Goal: Find specific fact: Find specific fact

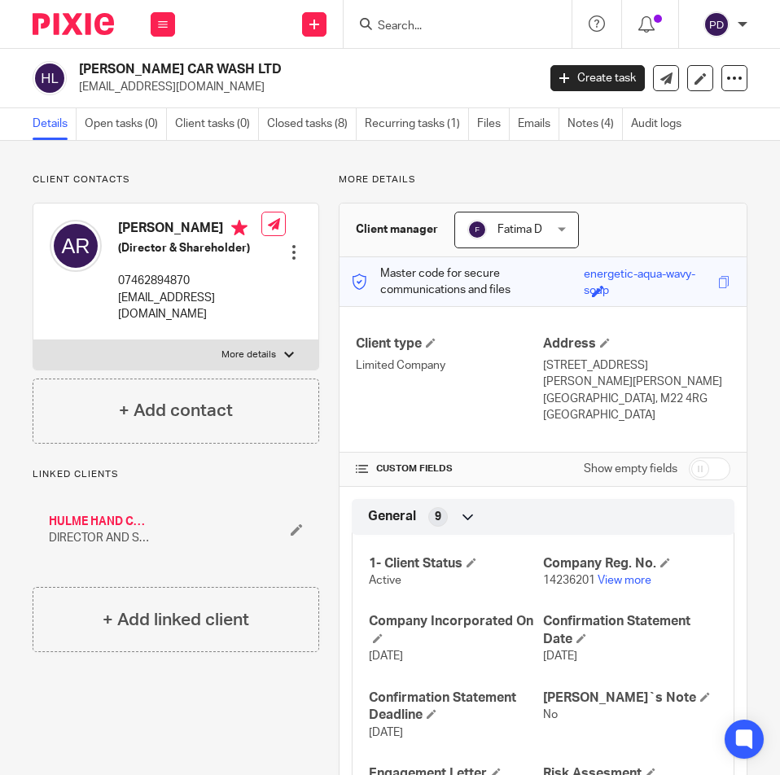
click at [431, 28] on input "Search" at bounding box center [449, 27] width 147 height 15
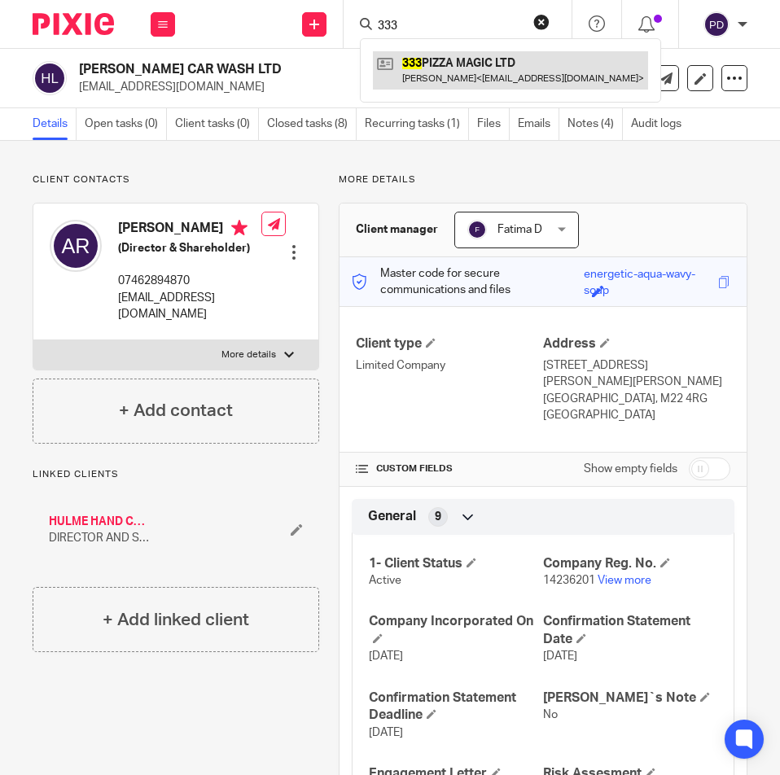
type input "333"
click at [468, 59] on link at bounding box center [510, 69] width 275 height 37
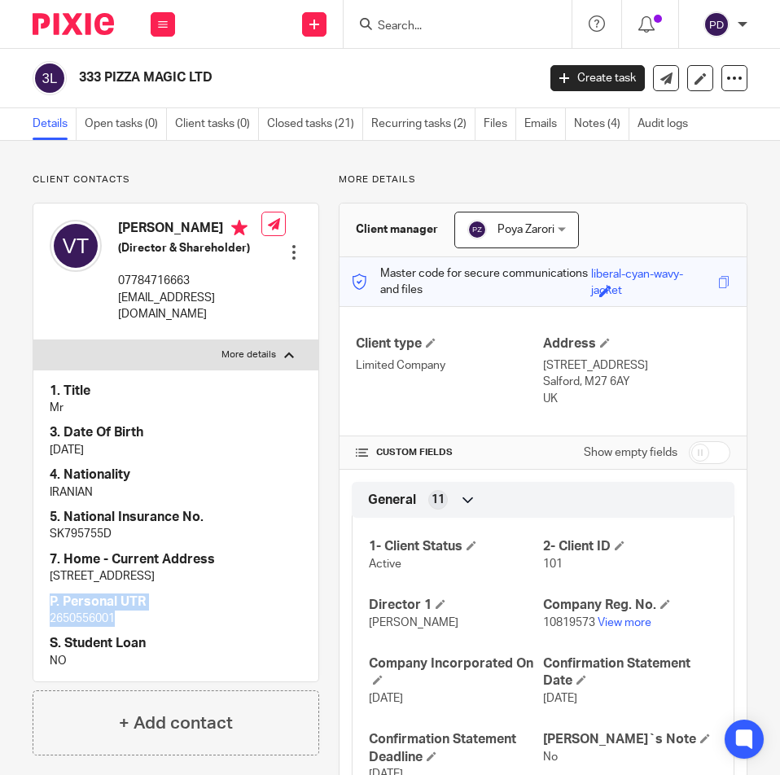
drag, startPoint x: 137, startPoint y: 637, endPoint x: -1, endPoint y: 624, distance: 138.3
click at [0, 624] on html "Work Email Clients Team Reports Settings Work Email Clients Team Reports Settin…" at bounding box center [390, 387] width 780 height 775
click at [33, 625] on div "VAHID TEHRANISALAK (Director & Shareholder) 07784716663 vahidtehrani110@yahoo.c…" at bounding box center [176, 443] width 287 height 480
click at [68, 627] on p "2650556001" at bounding box center [176, 619] width 253 height 16
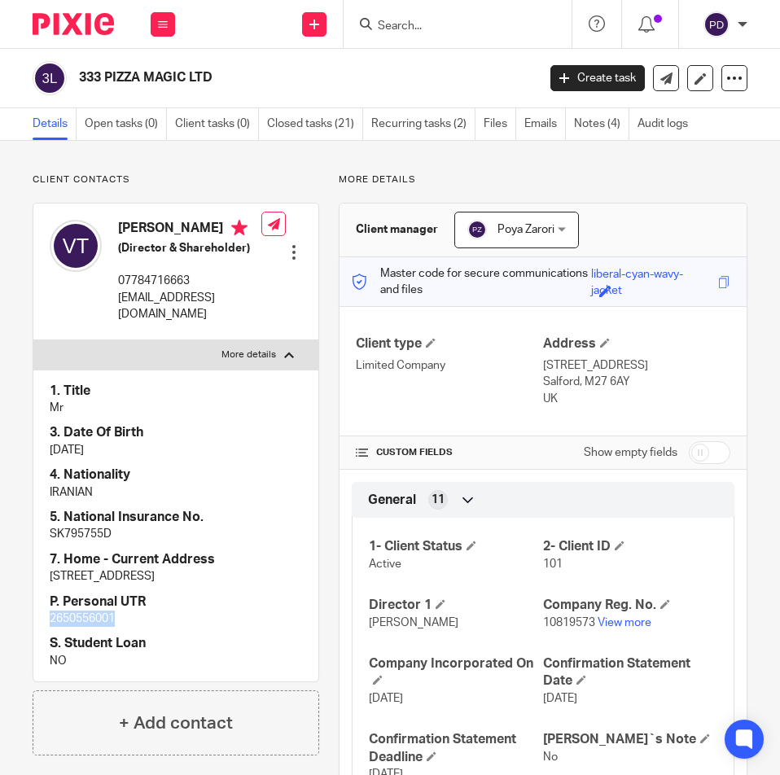
click at [68, 627] on p "2650556001" at bounding box center [176, 619] width 253 height 16
copy div "2650556001"
click at [68, 627] on p "2650556001" at bounding box center [176, 619] width 253 height 16
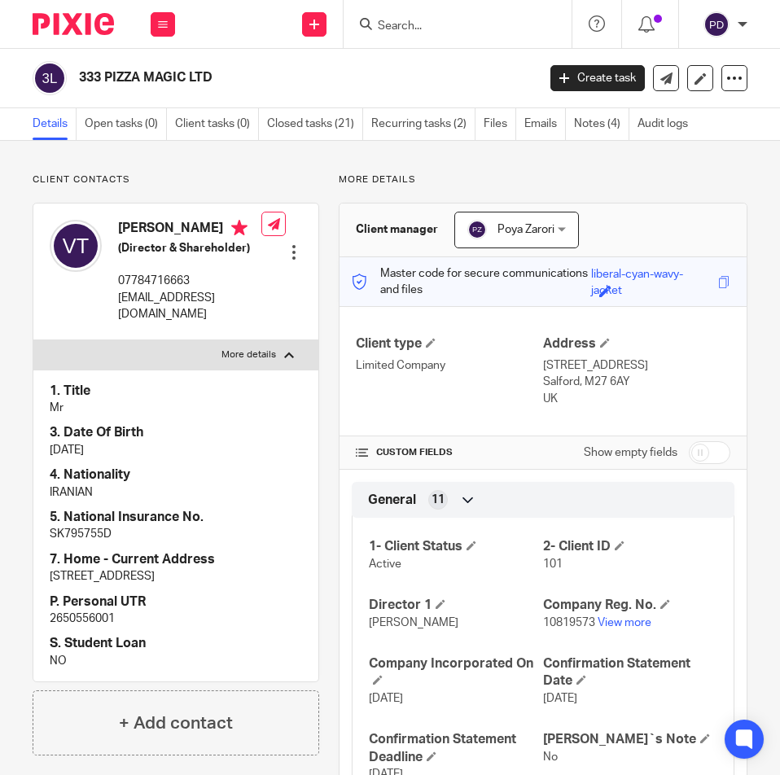
click at [406, 24] on input "Search" at bounding box center [449, 27] width 147 height 15
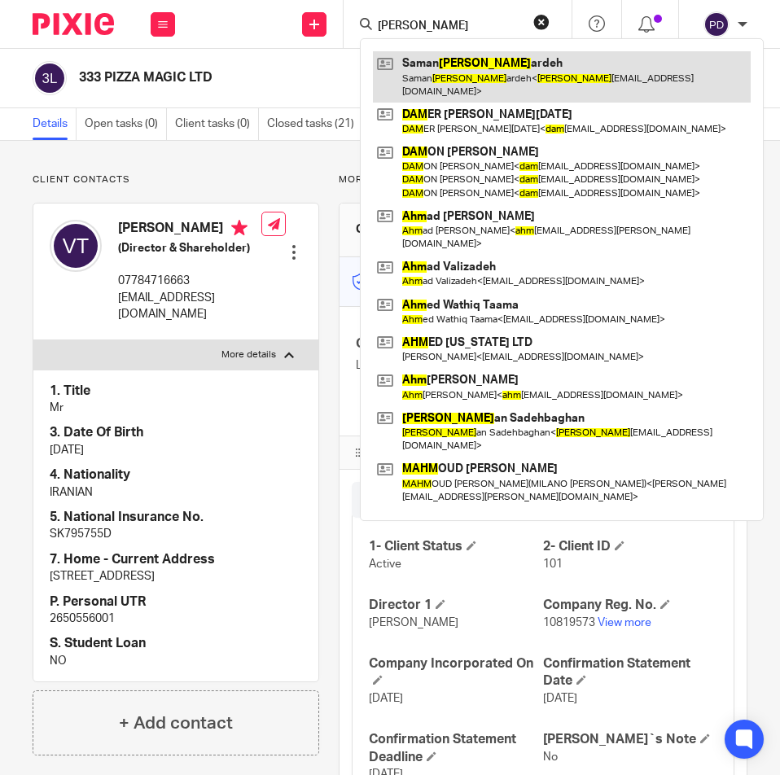
type input "saman dahm"
click at [428, 65] on link at bounding box center [562, 76] width 378 height 51
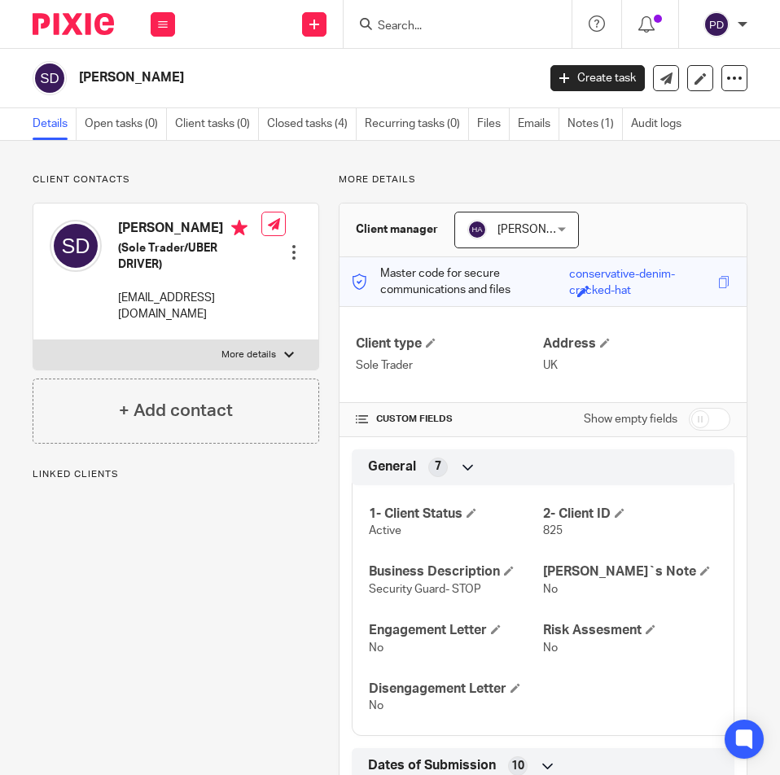
click at [277, 362] on label "More details" at bounding box center [175, 354] width 285 height 29
click at [33, 340] on input "More details" at bounding box center [33, 340] width 1 height 1
checkbox input "true"
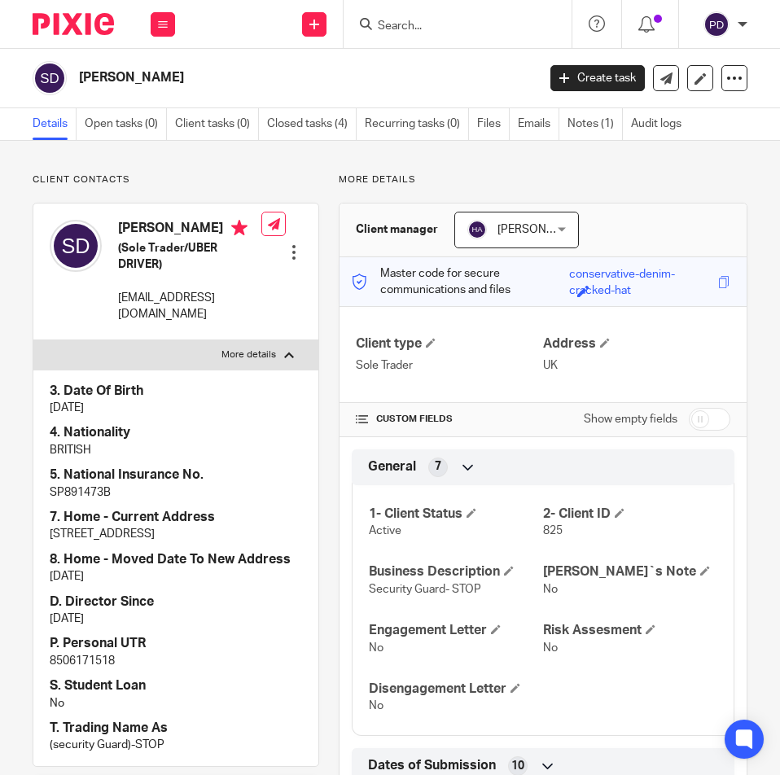
scroll to position [244, 0]
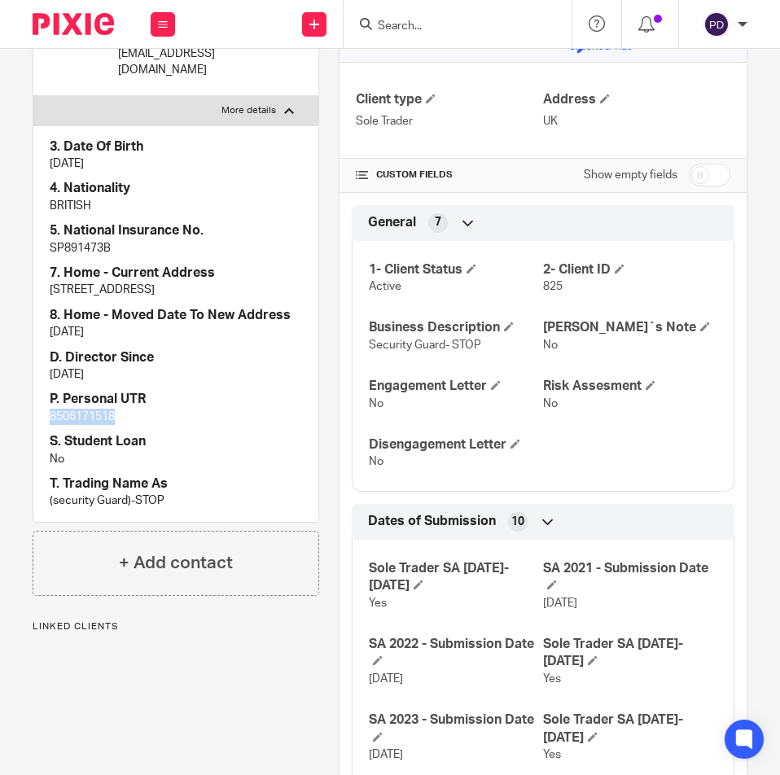
drag, startPoint x: 135, startPoint y: 446, endPoint x: -3, endPoint y: 446, distance: 138.5
click at [0, 446] on html "Work Email Clients Team Reports Settings Work Email Clients Team Reports Settin…" at bounding box center [390, 387] width 780 height 775
copy p "8506171518"
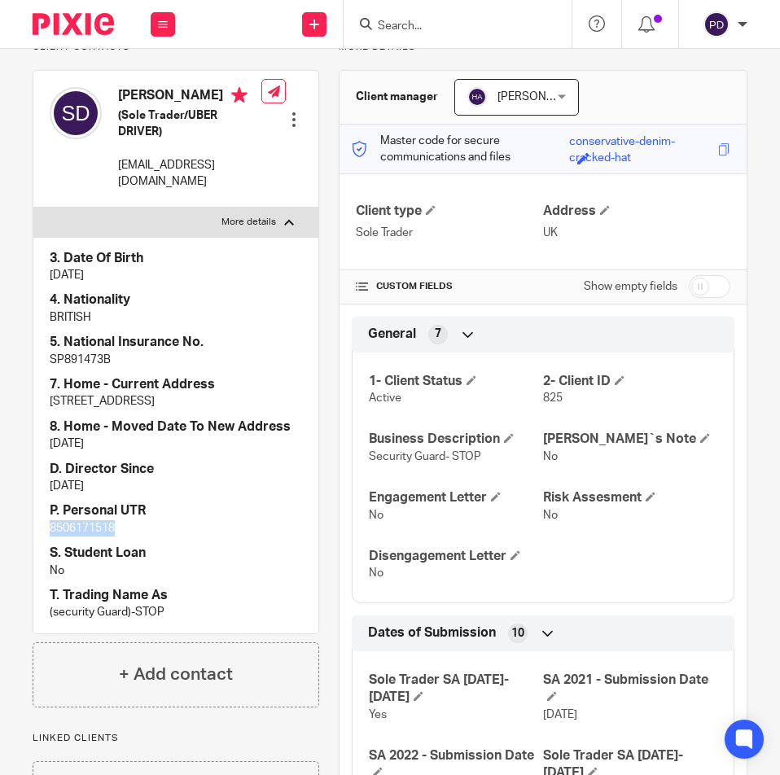
scroll to position [0, 0]
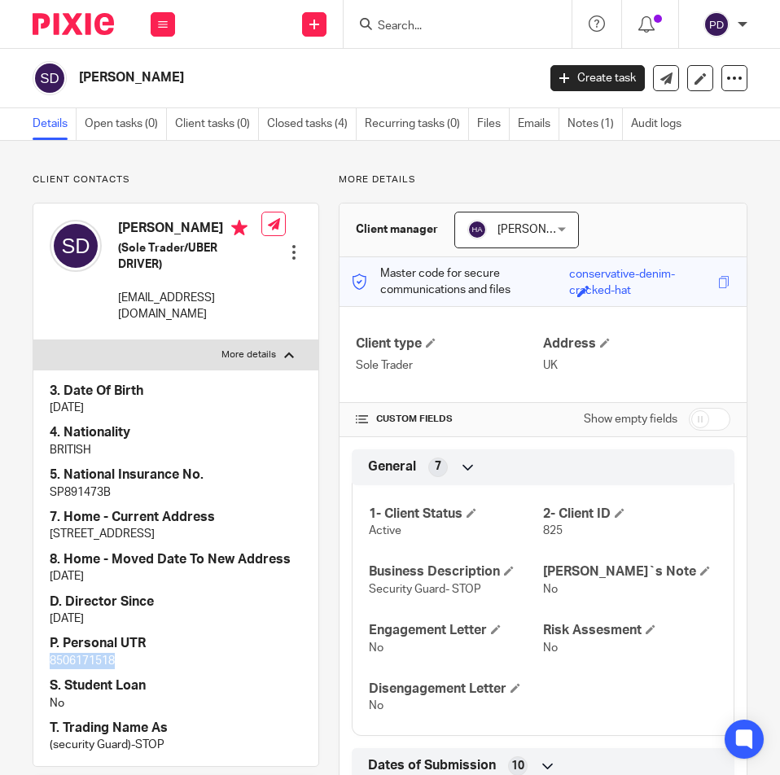
drag, startPoint x: 121, startPoint y: 224, endPoint x: 194, endPoint y: 250, distance: 77.8
click at [194, 240] on h4 "[PERSON_NAME]" at bounding box center [189, 230] width 143 height 20
click at [156, 74] on h2 "[PERSON_NAME]" at bounding box center [258, 77] width 358 height 17
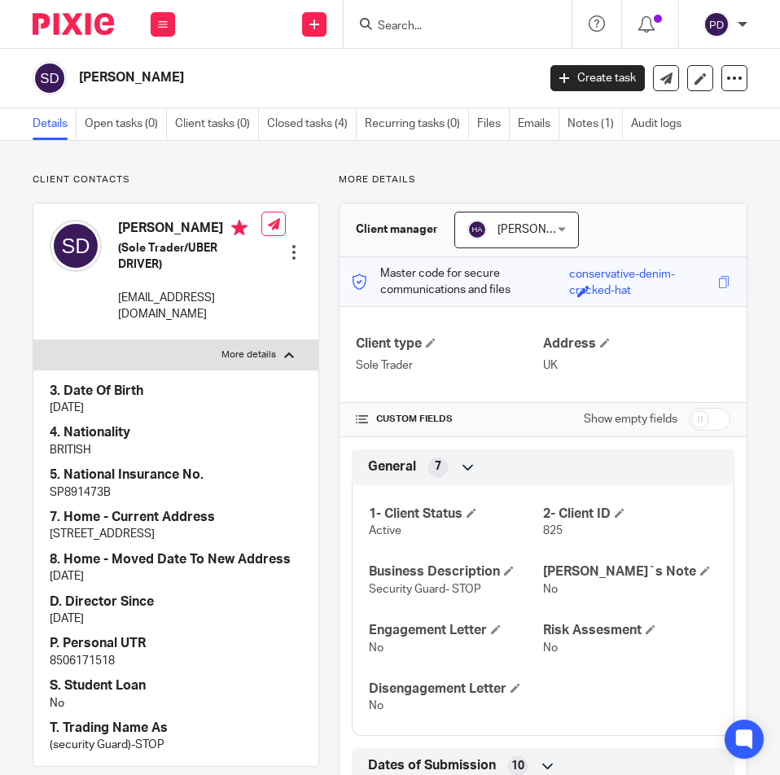
copy main "[PERSON_NAME] Create task Update from Companies House Export data Merge Archive…"
click at [163, 315] on p "[EMAIL_ADDRESS][DOMAIN_NAME]" at bounding box center [189, 306] width 143 height 33
copy div "[EMAIL_ADDRESS][DOMAIN_NAME]"
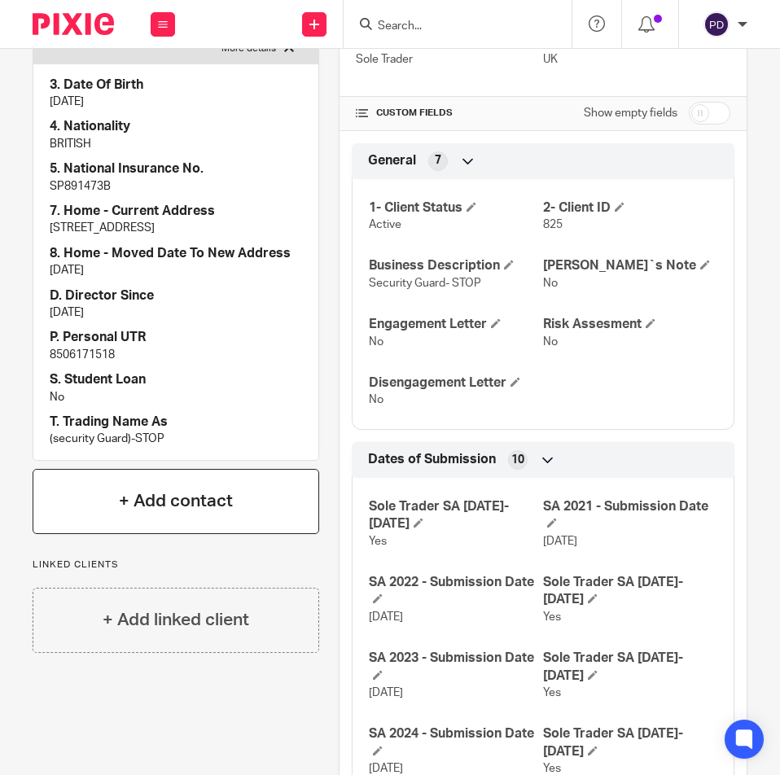
scroll to position [407, 0]
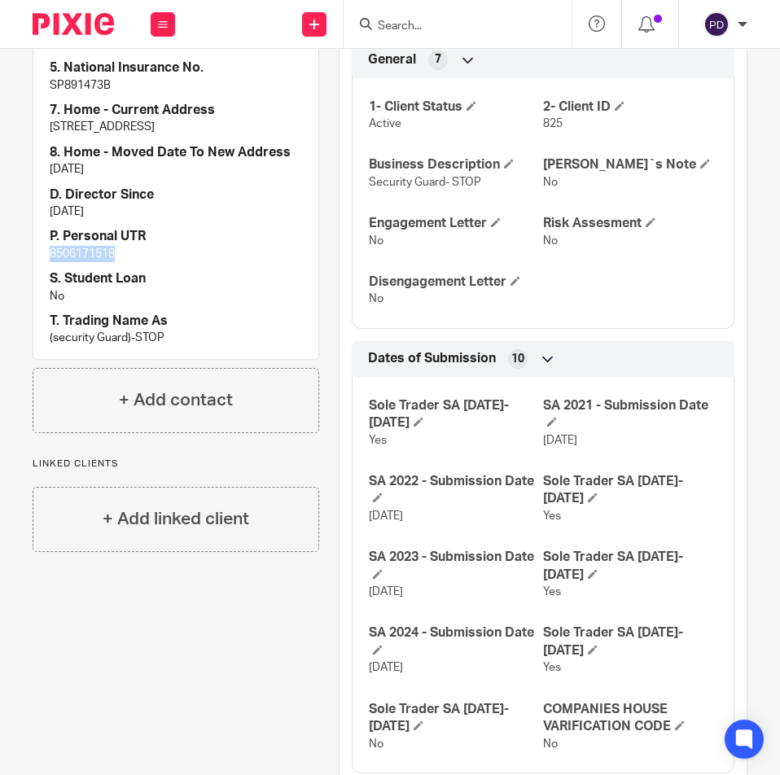
drag, startPoint x: 68, startPoint y: 292, endPoint x: -7, endPoint y: 293, distance: 75.8
click at [0, 293] on html "Work Email Clients Team Reports Settings Work Email Clients Team Reports Settin…" at bounding box center [390, 387] width 780 height 775
copy p "8506171518"
